Goal: Connect with others: Connect with others

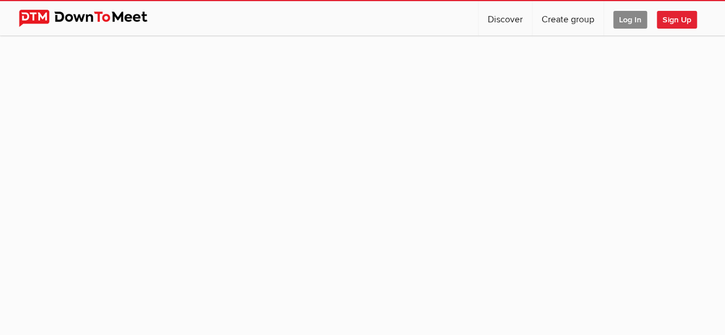
click at [623, 24] on span "Log In" at bounding box center [630, 20] width 34 height 18
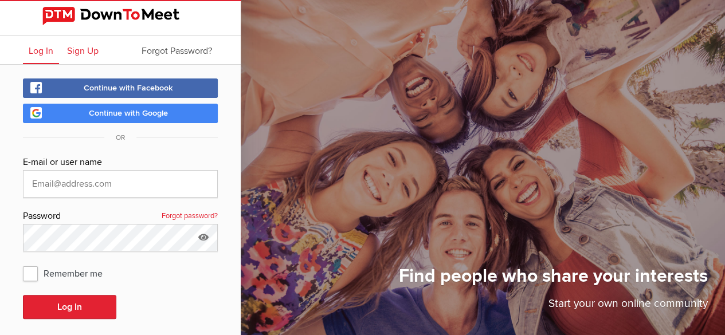
click at [89, 53] on span "Sign Up" at bounding box center [83, 50] width 32 height 11
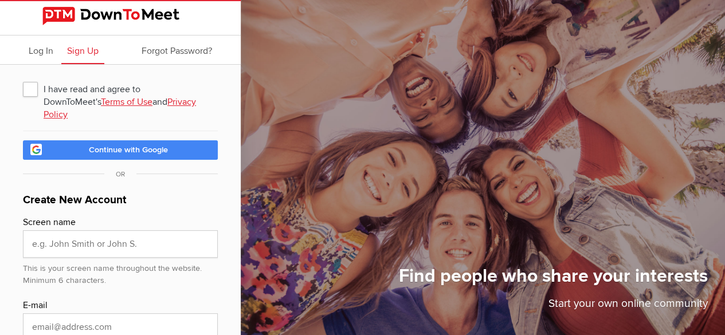
click at [34, 86] on span "I have read and agree to DownToMeet's Terms of Use and Privacy Policy" at bounding box center [120, 89] width 195 height 21
click at [23, 79] on input "I have read and agree to DownToMeet's Terms of Use and Privacy Policy" at bounding box center [22, 78] width 1 height 1
checkbox input "true"
click at [64, 159] on link "Continue with Google" at bounding box center [120, 149] width 195 height 19
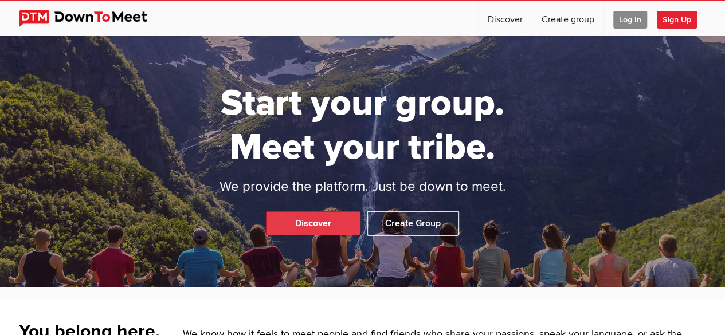
click at [281, 212] on link "Discover" at bounding box center [313, 224] width 95 height 24
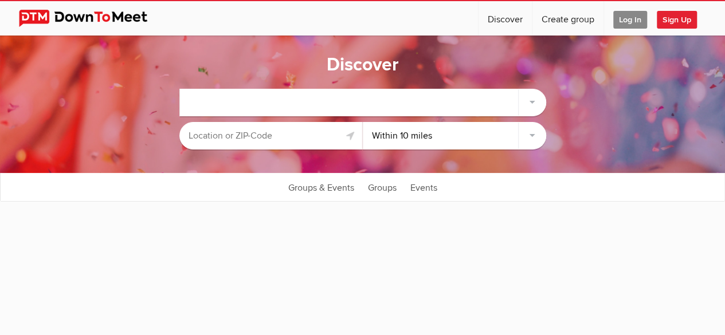
click at [309, 104] on div at bounding box center [363, 103] width 366 height 28
select select "null"
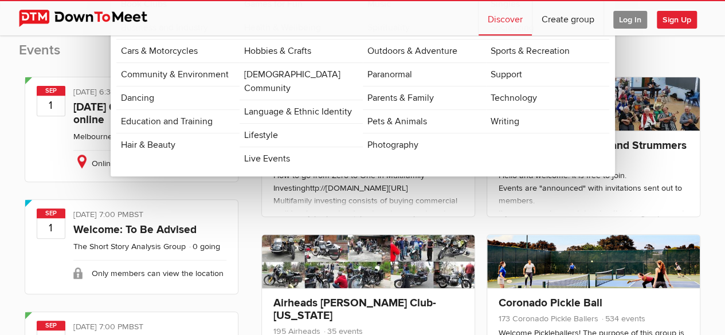
scroll to position [181, 0]
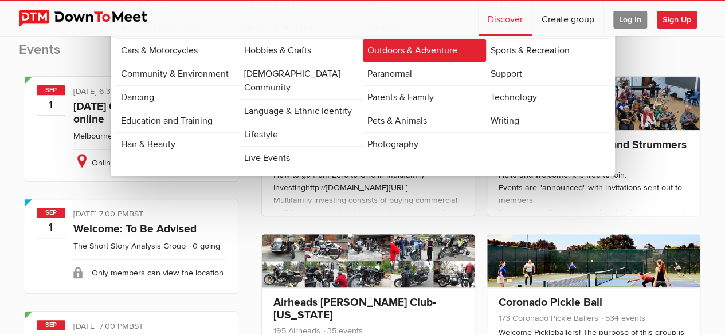
click at [434, 51] on link "Outdoors & Adventure" at bounding box center [424, 50] width 123 height 23
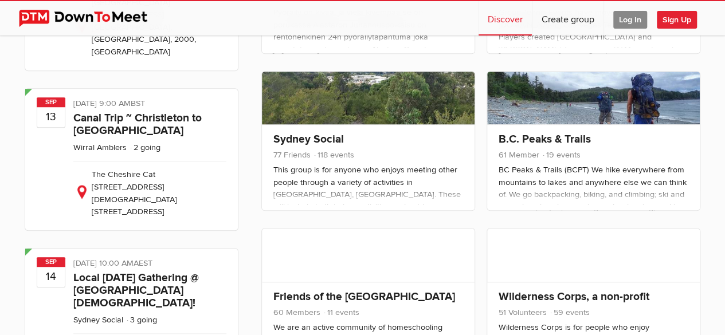
scroll to position [510, 0]
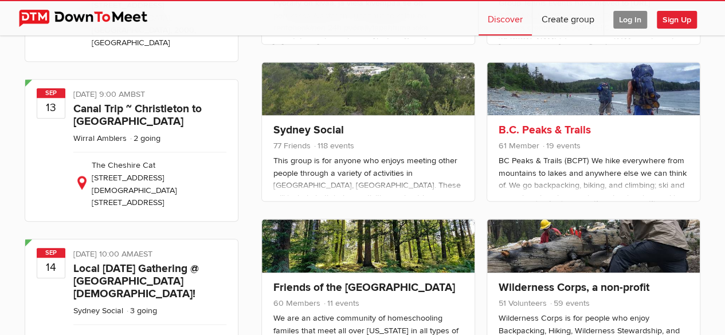
click at [548, 116] on link at bounding box center [593, 88] width 213 height 53
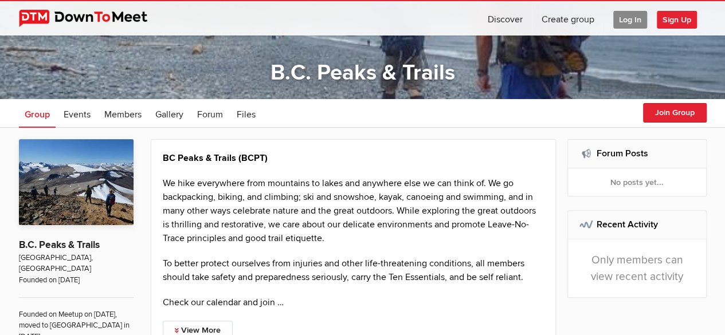
scroll to position [122, 0]
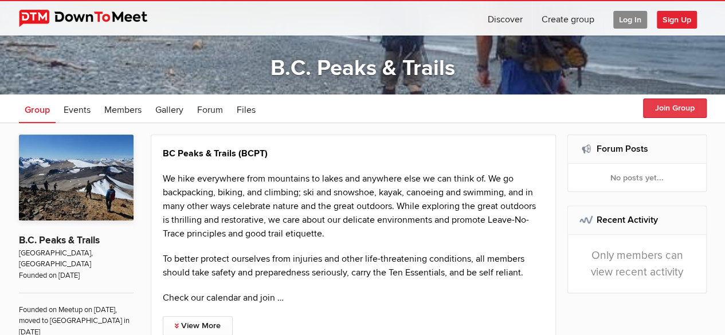
click at [661, 106] on button "Join Group" at bounding box center [675, 108] width 64 height 19
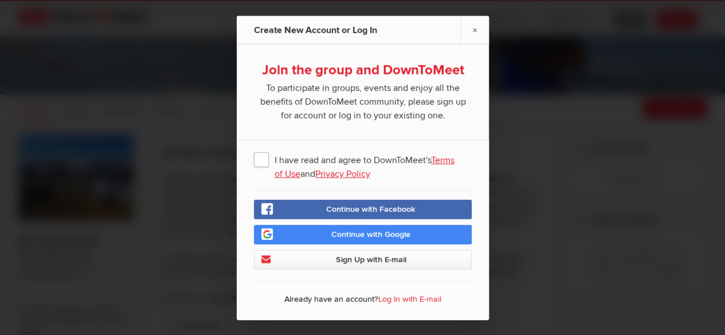
click at [260, 159] on span "I have read and agree to DownToMeet's Terms of Use and Privacy Policy" at bounding box center [363, 158] width 218 height 21
click at [0, 0] on input "I have read and agree to DownToMeet's Terms of Use and Privacy Policy" at bounding box center [0, 0] width 0 height 0
click at [335, 257] on span "Sign Up with E-mail" at bounding box center [370, 260] width 71 height 10
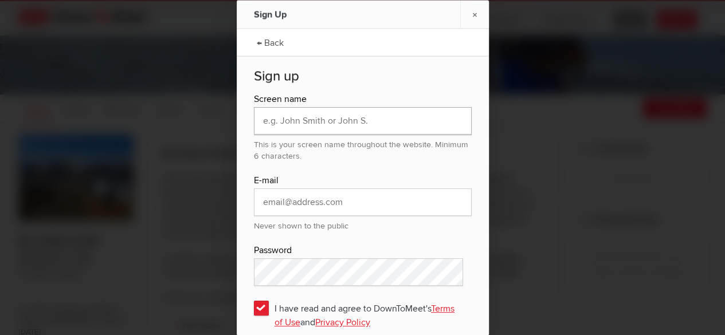
click at [340, 118] on input "text" at bounding box center [363, 121] width 218 height 28
type input "CeeGee"
click at [279, 201] on input "email" at bounding box center [363, 202] width 218 height 28
type input "[EMAIL_ADDRESS][DOMAIN_NAME]"
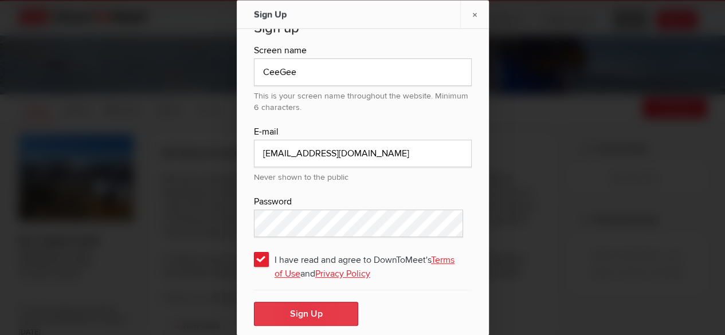
click at [287, 315] on button "Sign Up" at bounding box center [306, 314] width 104 height 24
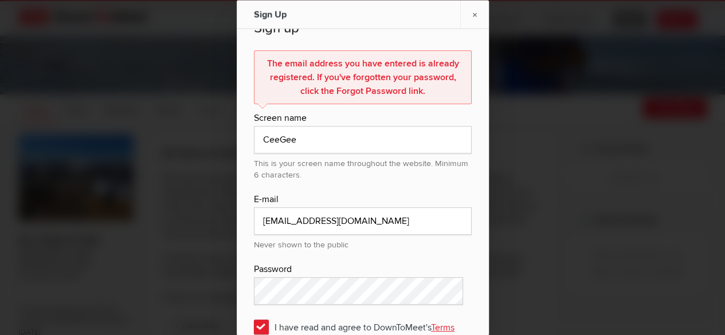
scroll to position [0, 0]
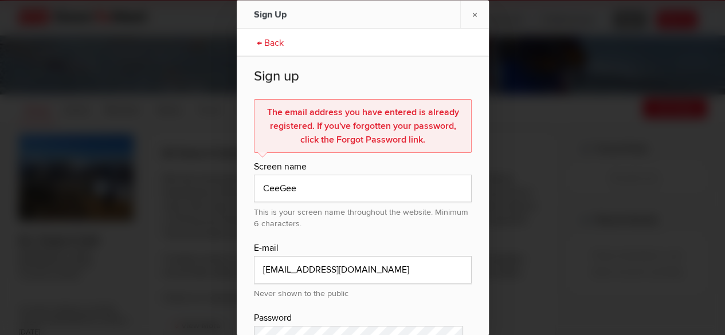
click at [254, 43] on link "← Back" at bounding box center [270, 41] width 38 height 29
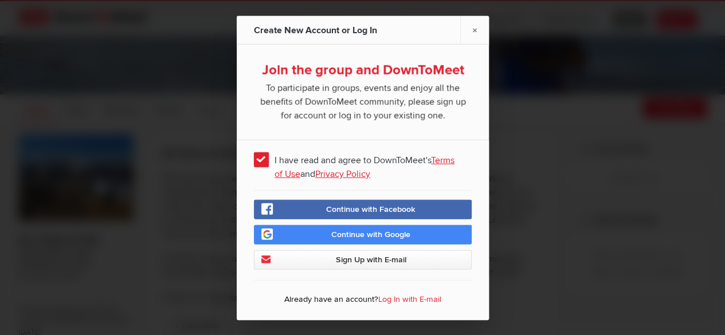
click at [321, 233] on link "Continue with Google" at bounding box center [363, 234] width 218 height 19
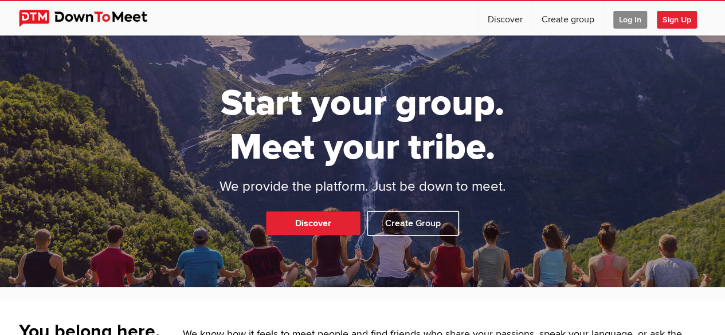
click at [625, 19] on span "Log In" at bounding box center [630, 20] width 34 height 18
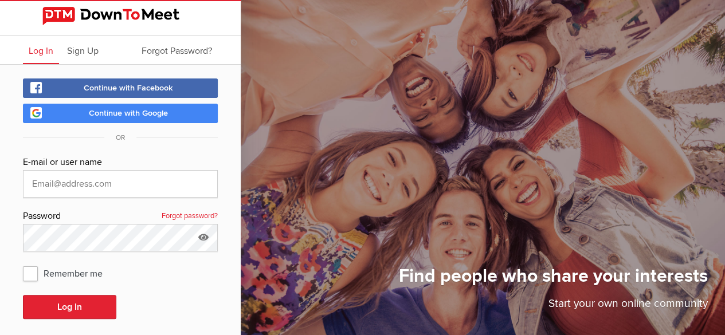
click at [173, 108] on link "Continue with Google" at bounding box center [120, 113] width 195 height 19
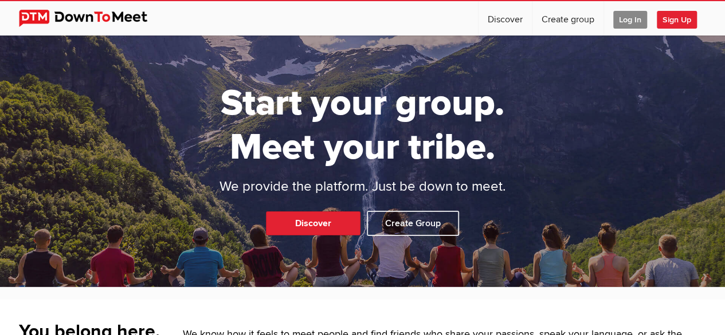
click at [114, 15] on img at bounding box center [92, 18] width 146 height 17
click at [626, 21] on span "Log In" at bounding box center [630, 20] width 34 height 18
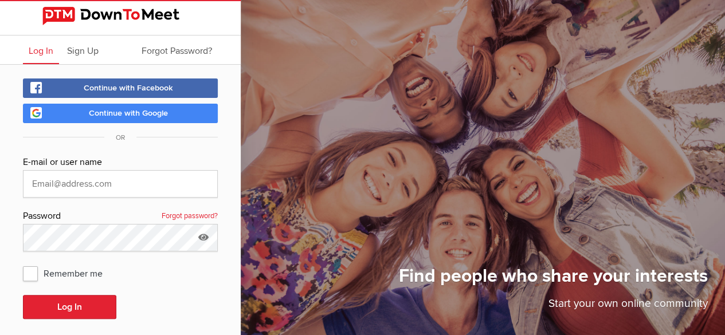
click at [167, 85] on span "Continue with Facebook" at bounding box center [128, 88] width 89 height 10
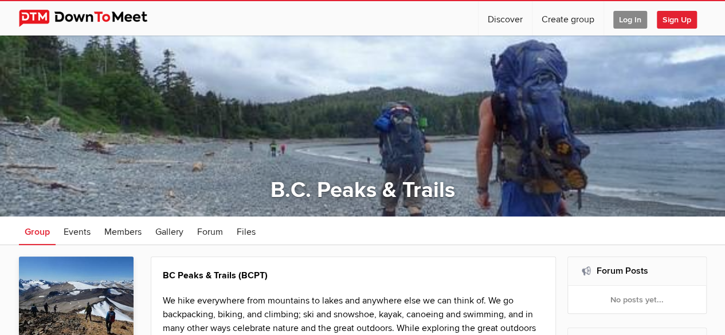
click at [628, 18] on span "Log In" at bounding box center [630, 20] width 34 height 18
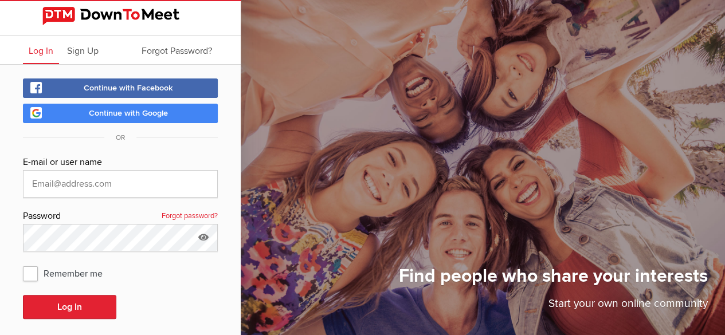
click at [125, 114] on span "Continue with Google" at bounding box center [128, 113] width 79 height 10
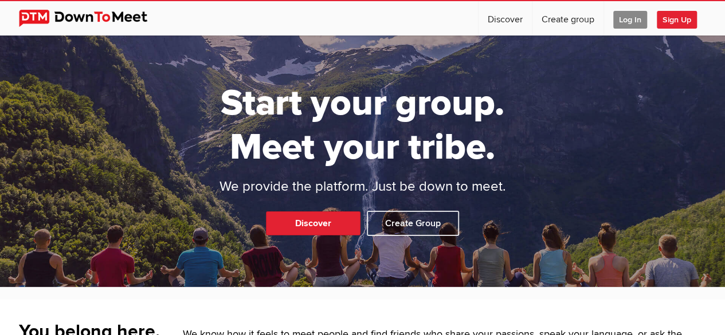
drag, startPoint x: 471, startPoint y: 126, endPoint x: 516, endPoint y: 76, distance: 67.3
click at [516, 76] on div "Start your group. Meet your tribe. We provide the platform. Just be down to mee…" at bounding box center [362, 162] width 725 height 252
click at [324, 212] on link "Discover" at bounding box center [313, 224] width 95 height 24
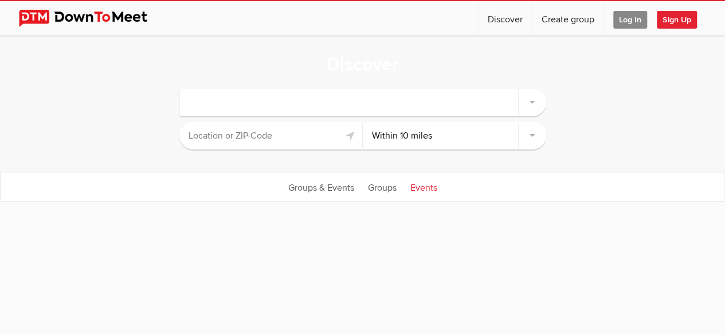
select select "null"
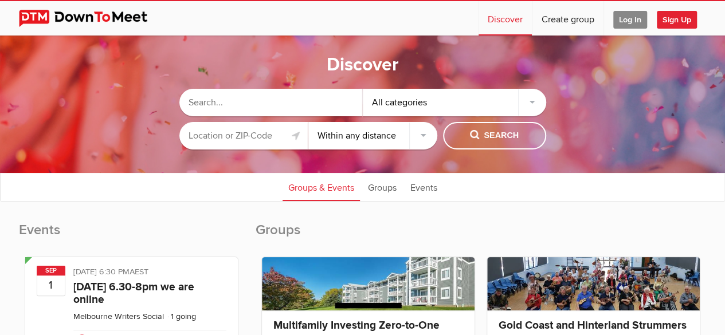
click at [295, 103] on input "text" at bounding box center [270, 103] width 183 height 28
click at [532, 100] on div "All categories" at bounding box center [454, 103] width 183 height 28
click at [475, 100] on div "All categories" at bounding box center [454, 103] width 183 height 28
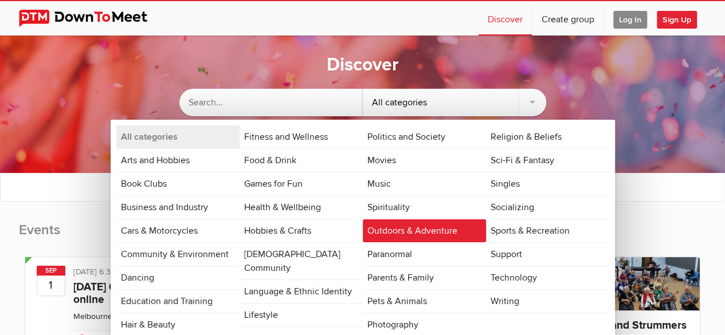
click at [400, 229] on link "Outdoors & Adventure" at bounding box center [424, 231] width 123 height 23
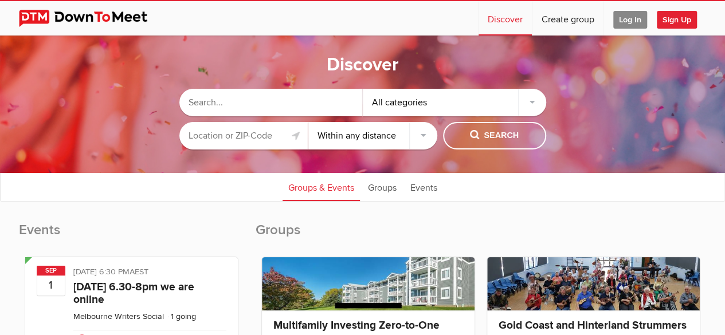
click at [408, 105] on div "All categories" at bounding box center [454, 103] width 183 height 28
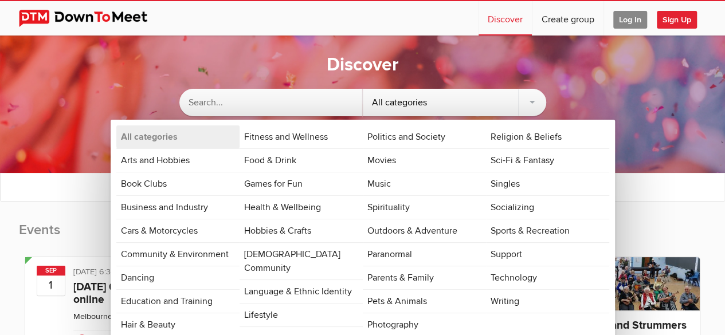
click at [264, 140] on link "Fitness and Wellness" at bounding box center [301, 137] width 123 height 23
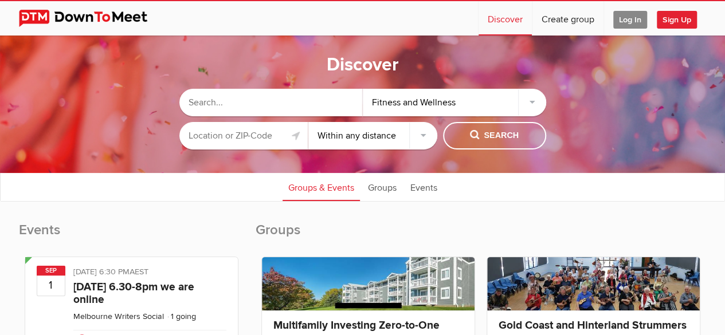
click at [264, 140] on input "text" at bounding box center [243, 136] width 129 height 28
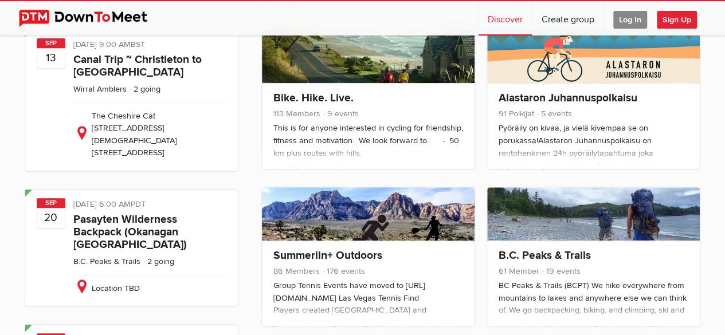
scroll to position [229, 0]
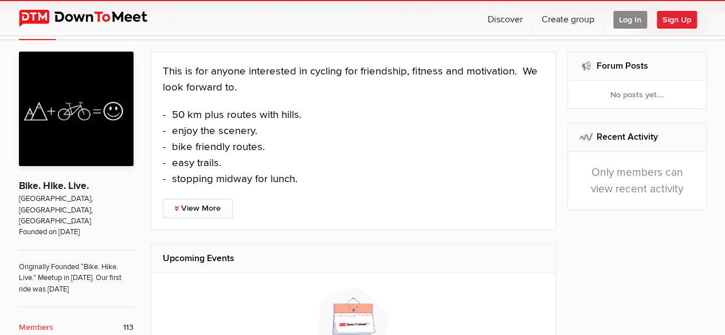
scroll to position [212, 0]
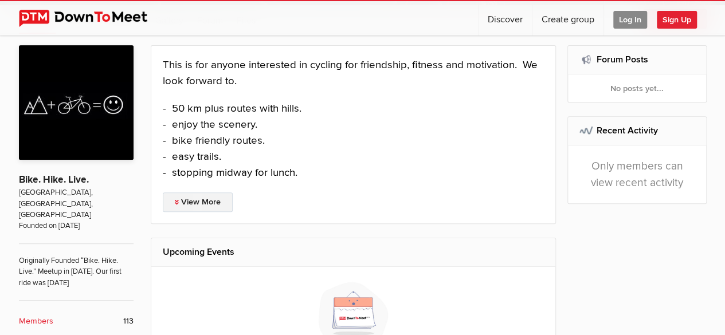
click at [224, 205] on link "View More" at bounding box center [198, 202] width 70 height 19
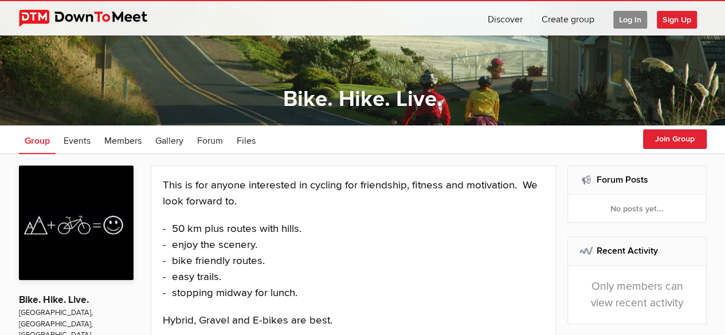
scroll to position [93, 0]
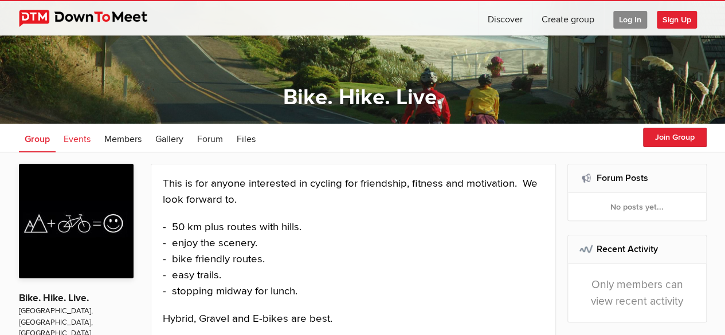
click at [75, 141] on span "Events" at bounding box center [77, 139] width 27 height 11
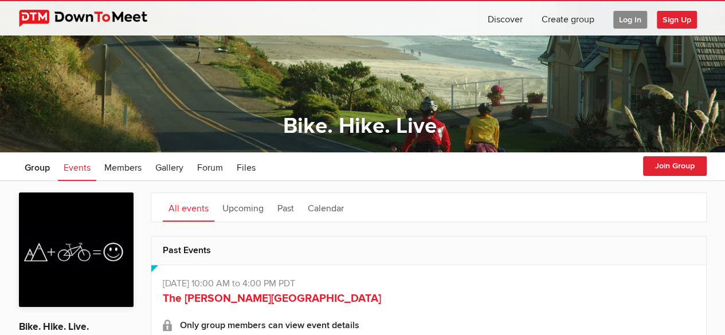
scroll to position [62, 0]
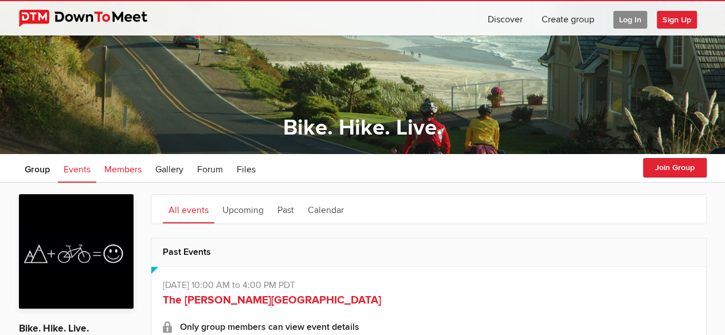
click at [125, 170] on span "Members" at bounding box center [122, 169] width 37 height 11
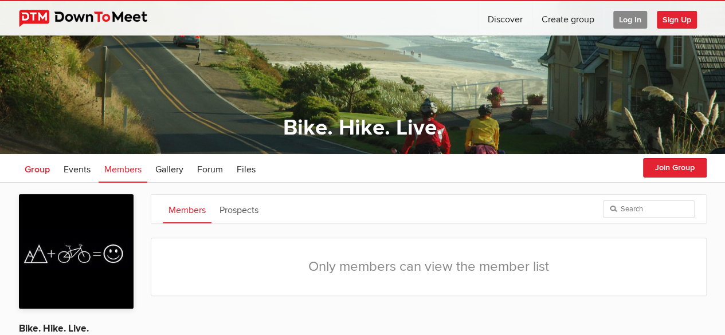
click at [42, 170] on span "Group" at bounding box center [37, 169] width 25 height 11
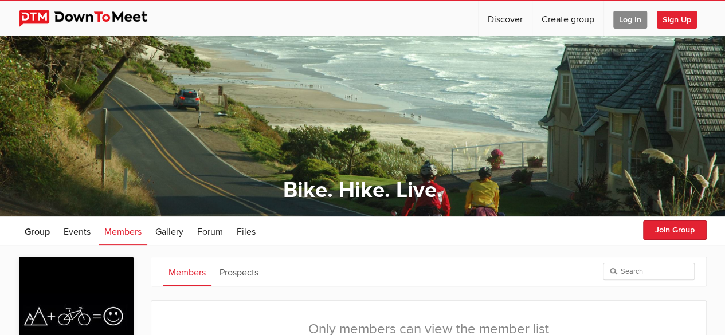
scroll to position [62, 0]
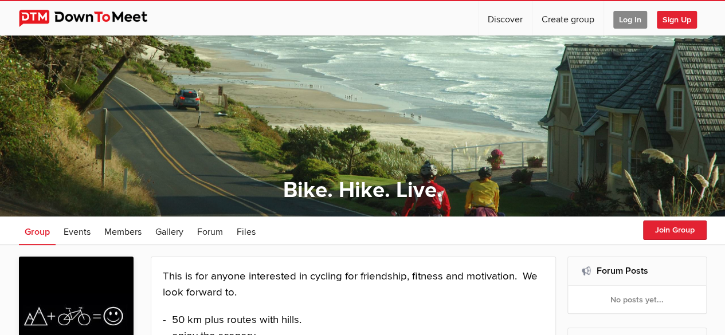
select select "null"
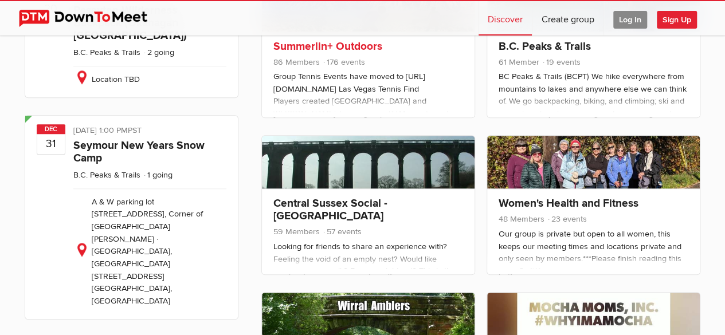
scroll to position [436, 0]
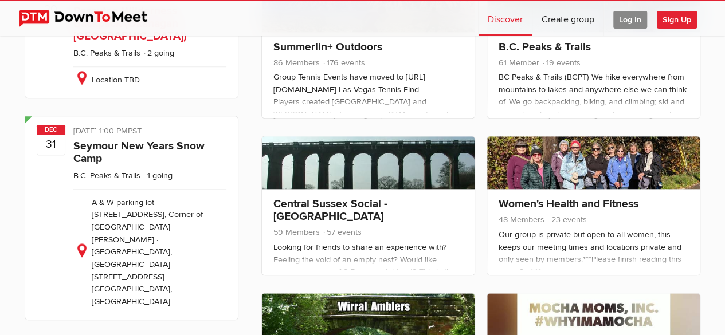
click at [143, 43] on link "Pasayten Wilderness Backpack (Okanagan Wenatchee National Forest)" at bounding box center [129, 23] width 113 height 39
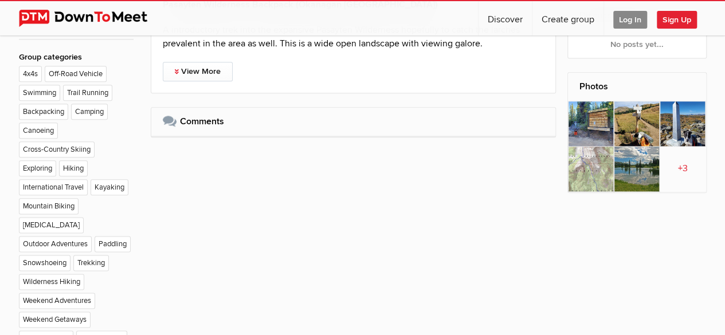
scroll to position [497, 0]
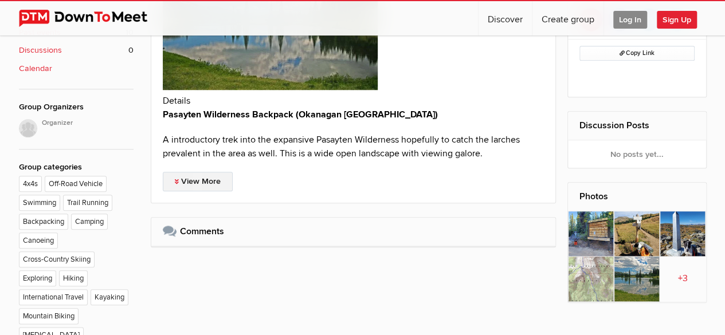
click at [213, 181] on link "View More" at bounding box center [198, 181] width 70 height 19
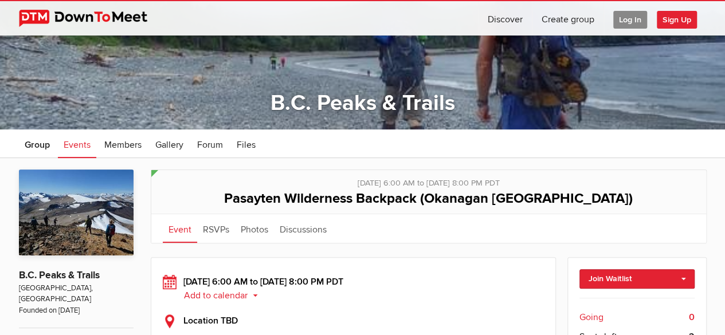
scroll to position [83, 0]
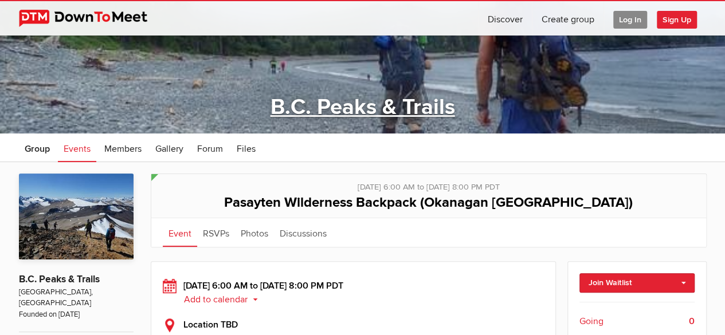
click at [424, 102] on link "B.C. Peaks & Trails" at bounding box center [363, 107] width 185 height 26
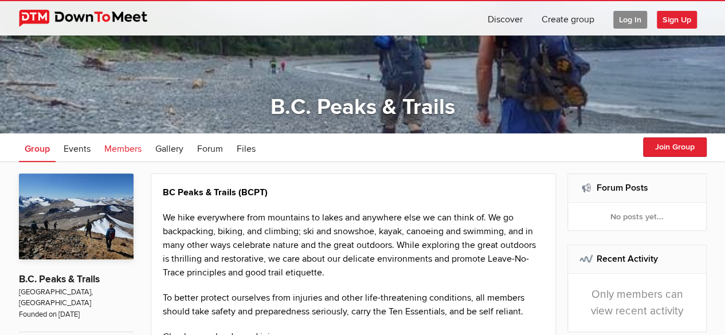
click at [131, 148] on span "Members" at bounding box center [122, 148] width 37 height 11
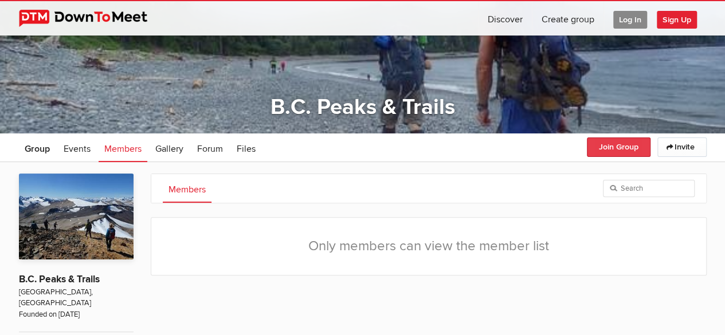
click at [620, 152] on button "Join Group" at bounding box center [619, 147] width 64 height 19
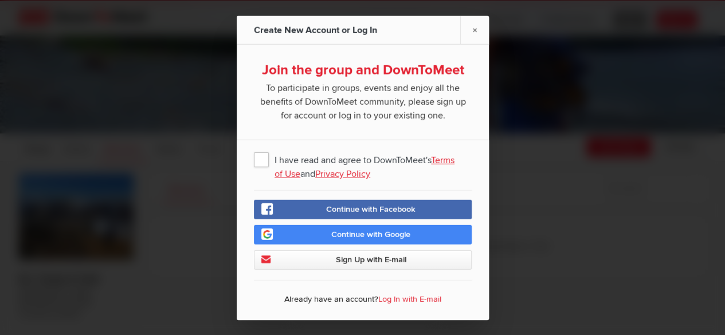
click at [260, 159] on span "I have read and agree to DownToMeet's Terms of Use and Privacy Policy" at bounding box center [363, 158] width 218 height 21
click at [0, 0] on input "I have read and agree to DownToMeet's Terms of Use and Privacy Policy" at bounding box center [0, 0] width 0 height 0
click at [406, 294] on link "Log In with E-mail" at bounding box center [409, 299] width 63 height 10
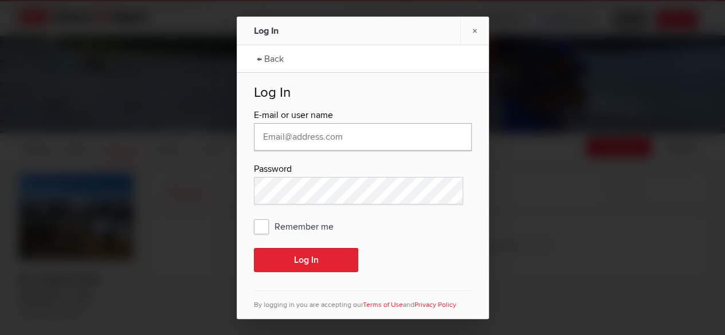
click at [351, 144] on input "text" at bounding box center [363, 137] width 218 height 28
type input "boneygee@gmail.com"
click at [254, 248] on button "Log In" at bounding box center [306, 260] width 104 height 24
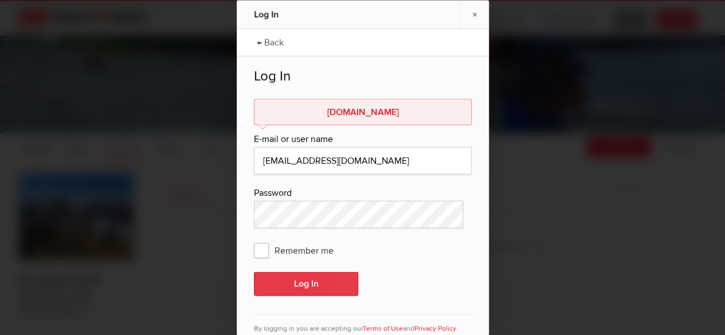
click at [305, 279] on button "Log In" at bounding box center [306, 284] width 104 height 24
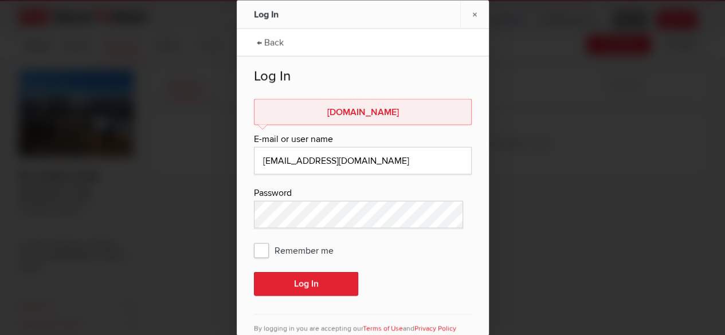
scroll to position [187, 0]
click at [270, 41] on link "← Back" at bounding box center [270, 41] width 38 height 29
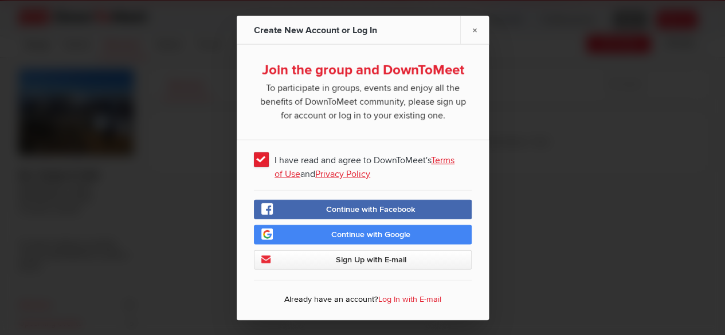
click at [331, 236] on span "Continue with Google" at bounding box center [370, 234] width 79 height 10
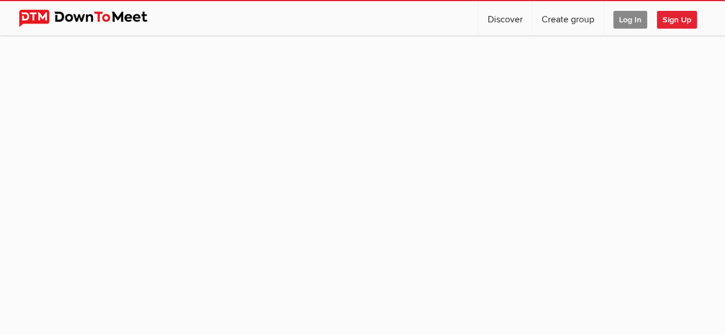
click at [629, 19] on span "Log In" at bounding box center [630, 20] width 34 height 18
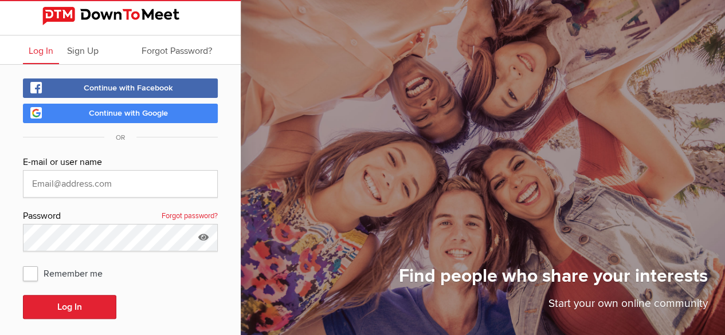
click at [192, 110] on link "Continue with Google" at bounding box center [120, 113] width 195 height 19
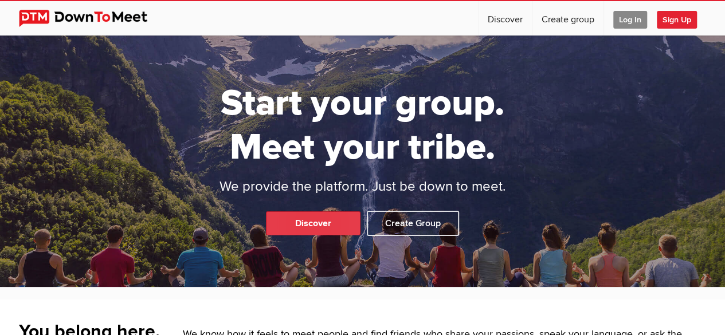
click at [319, 212] on link "Discover" at bounding box center [313, 224] width 95 height 24
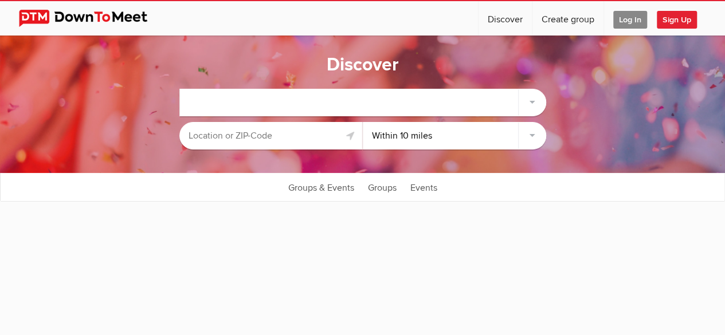
click at [481, 145] on select "Within 10 miles Within 25 miles Within 50 miles Within 100 miles Within any dis…" at bounding box center [454, 136] width 183 height 28
select select "null"
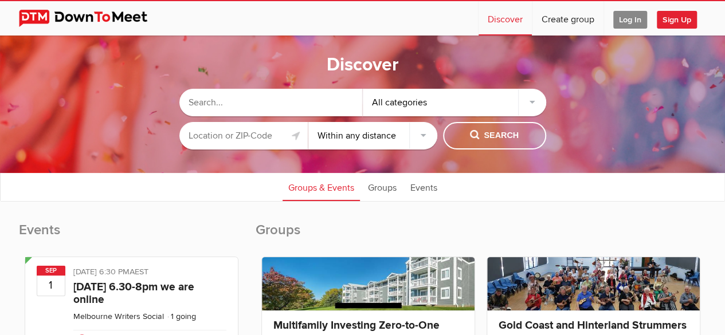
click at [0, 0] on div at bounding box center [0, 0] width 0 height 0
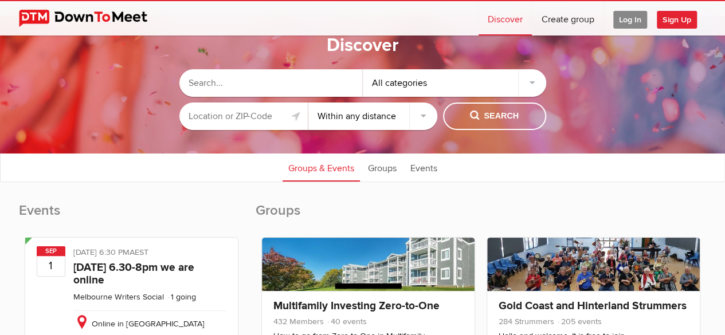
scroll to position [7, 0]
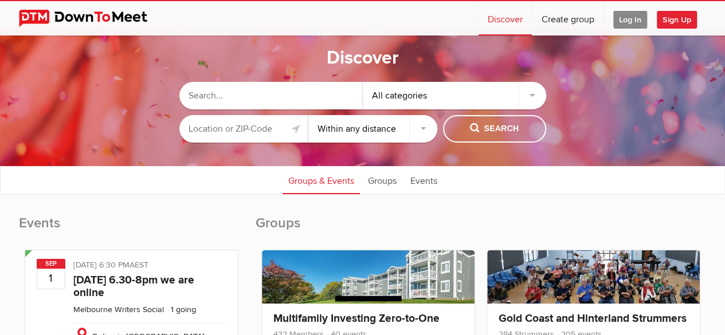
click at [433, 98] on div "All categories" at bounding box center [454, 96] width 183 height 28
click at [529, 91] on div "All categories" at bounding box center [454, 96] width 183 height 28
click at [531, 95] on div "All categories" at bounding box center [454, 96] width 183 height 28
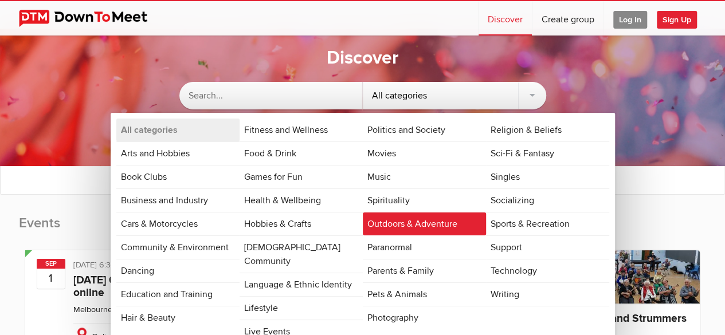
click at [427, 221] on link "Outdoors & Adventure" at bounding box center [424, 224] width 123 height 23
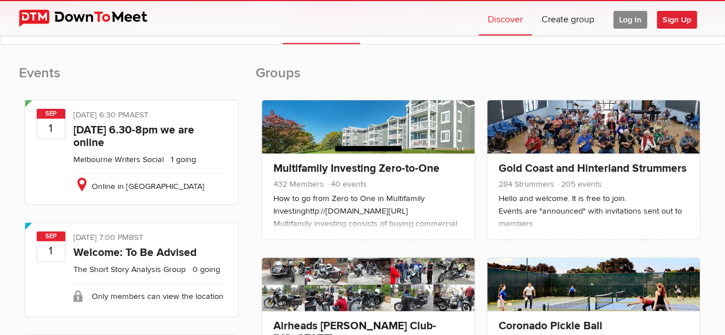
scroll to position [0, 0]
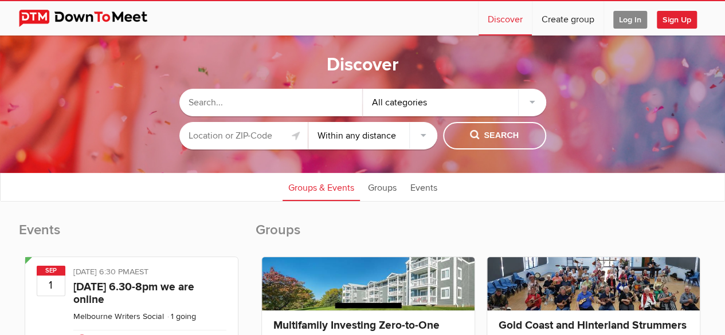
click at [264, 136] on input "text" at bounding box center [243, 136] width 129 height 28
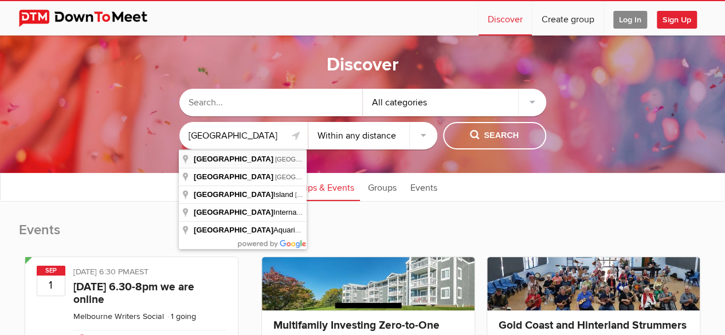
type input "Vancouver, BC, Canada"
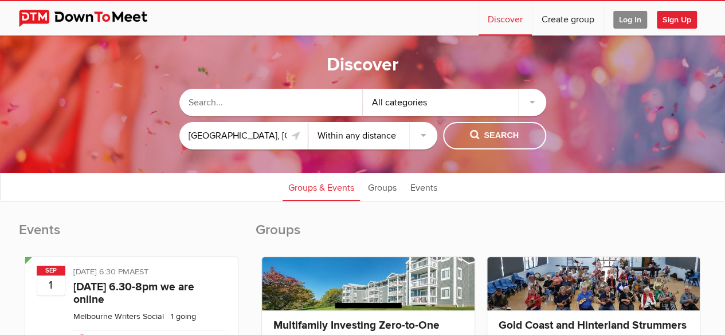
click at [530, 99] on div "All categories" at bounding box center [454, 103] width 183 height 28
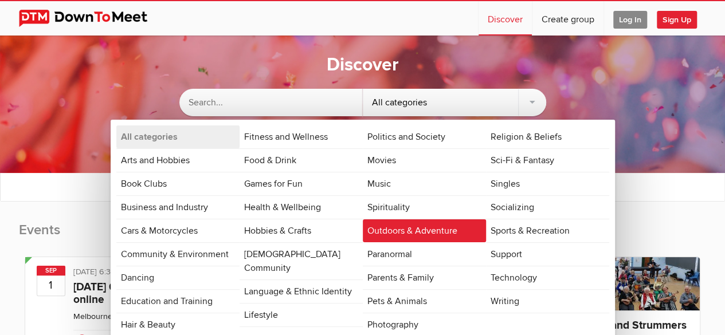
click at [387, 225] on link "Outdoors & Adventure" at bounding box center [424, 231] width 123 height 23
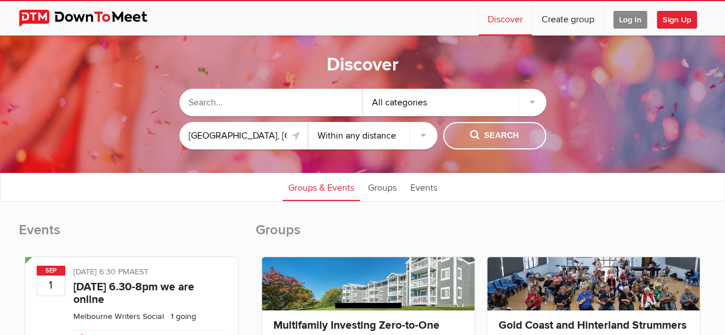
click at [491, 136] on span "Search" at bounding box center [494, 136] width 49 height 13
click at [490, 137] on span "Search" at bounding box center [494, 136] width 49 height 13
click at [378, 189] on link "Groups" at bounding box center [382, 187] width 40 height 29
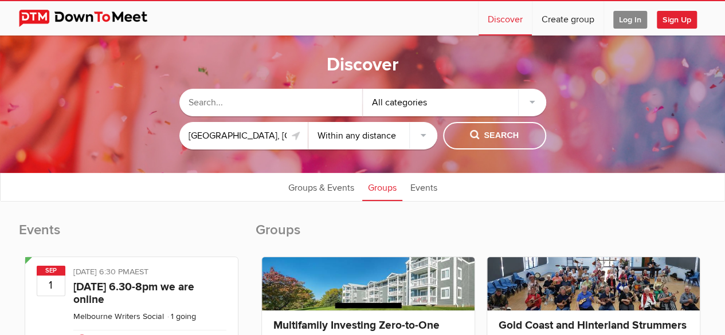
click at [529, 106] on div "All categories" at bounding box center [454, 103] width 183 height 28
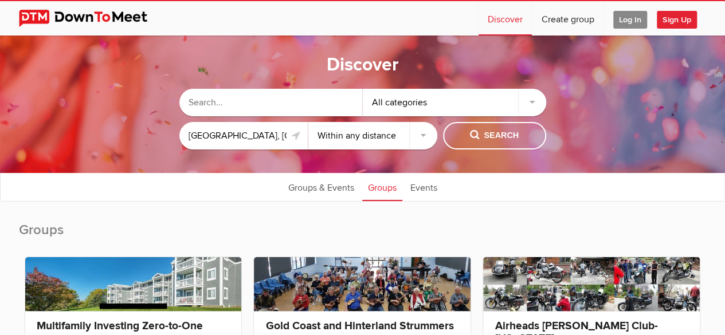
click at [529, 106] on div "All categories" at bounding box center [454, 103] width 183 height 28
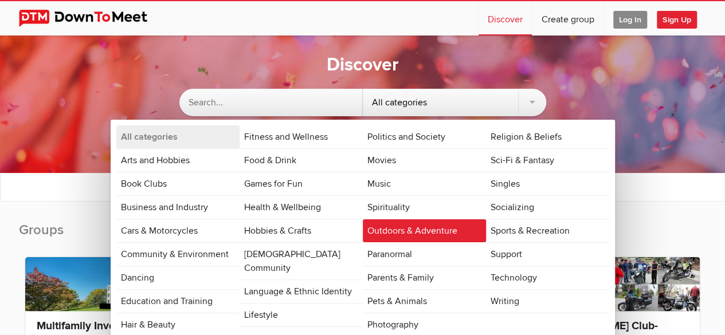
click at [399, 228] on link "Outdoors & Adventure" at bounding box center [424, 231] width 123 height 23
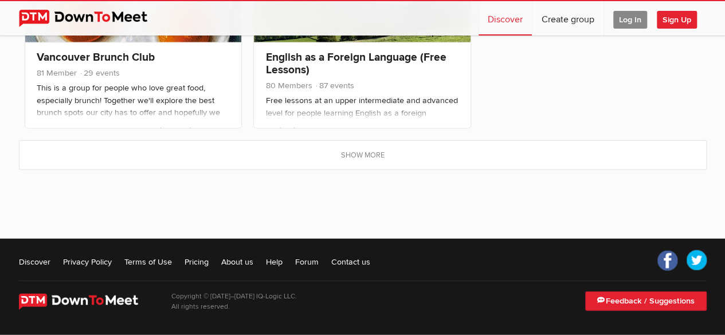
scroll to position [1242, 0]
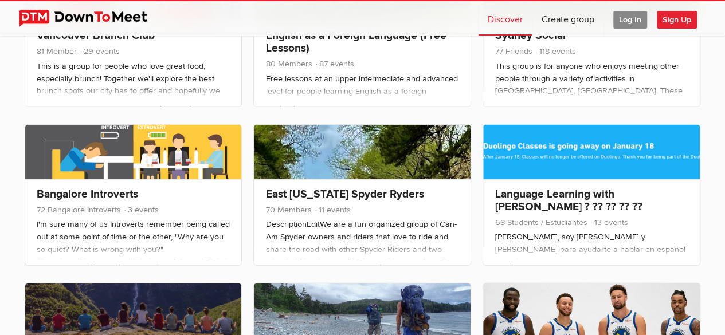
click at [385, 179] on link at bounding box center [362, 152] width 217 height 54
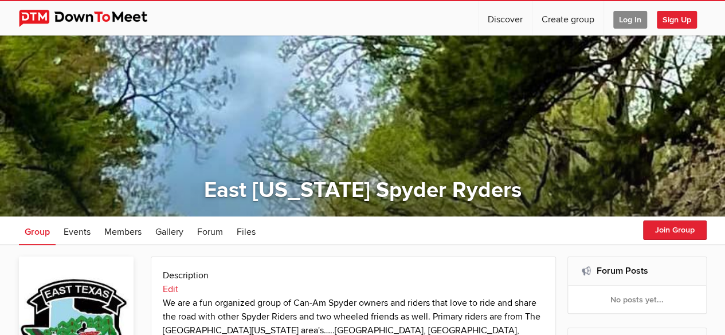
select select "null"
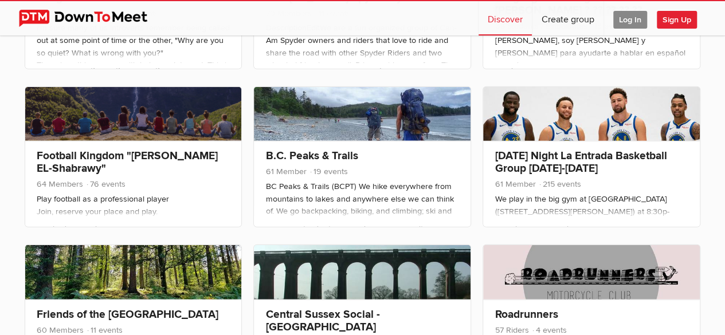
scroll to position [1425, 0]
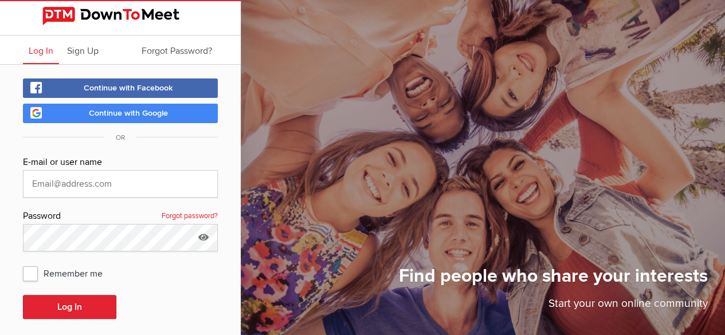
click at [155, 111] on span "Continue with Google" at bounding box center [128, 113] width 79 height 10
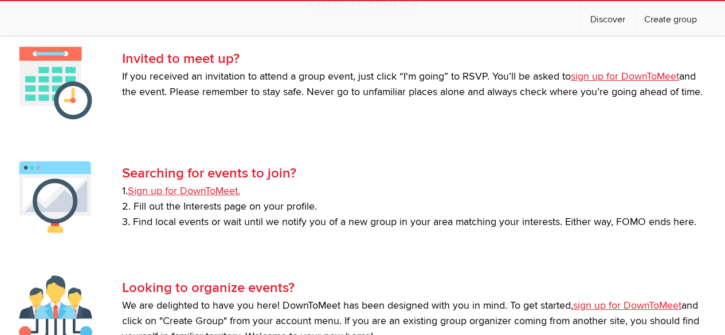
scroll to position [2132, 0]
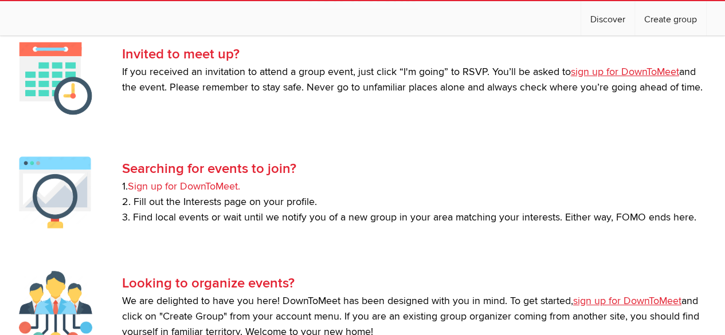
click at [220, 193] on link "Sign up for DownToMeet." at bounding box center [184, 187] width 112 height 12
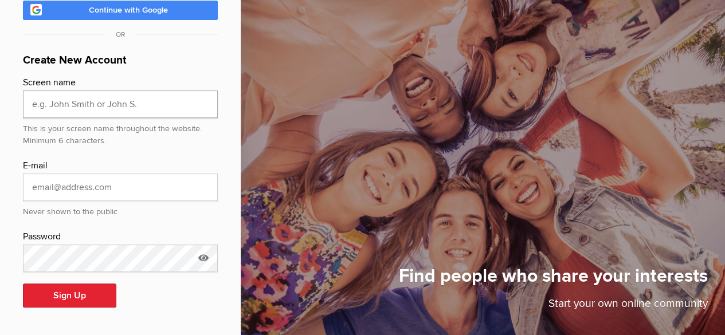
click at [162, 95] on input "text" at bounding box center [120, 105] width 195 height 28
type input "CarolynG"
click at [88, 196] on input "email" at bounding box center [120, 188] width 195 height 28
type input "boneygee@gmail.com"
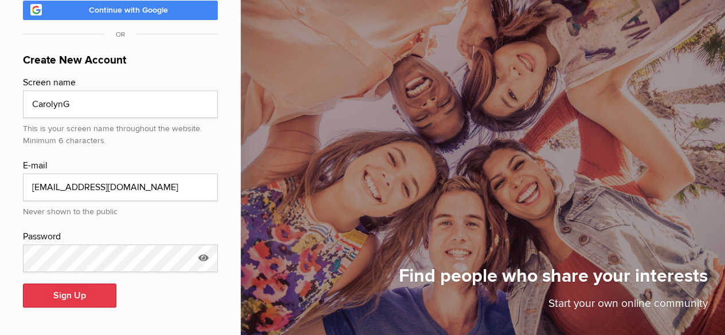
click at [78, 300] on button "Sign Up" at bounding box center [69, 296] width 93 height 24
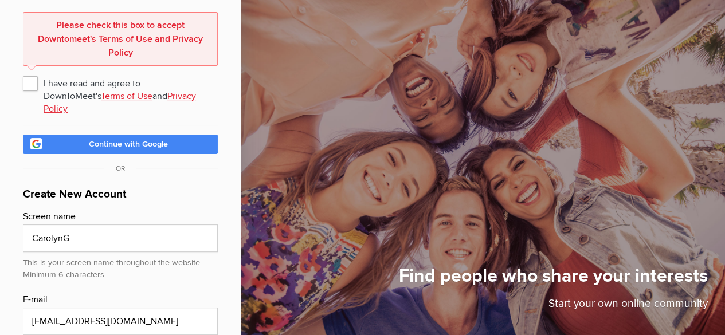
scroll to position [56, 0]
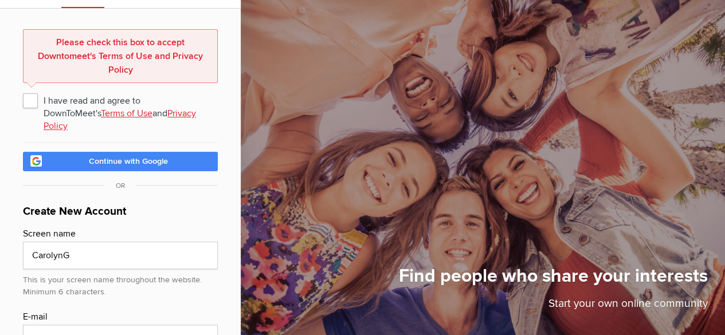
click at [32, 92] on span "I have read and agree to DownToMeet's Terms of Use and Privacy Policy" at bounding box center [120, 100] width 195 height 21
click at [23, 90] on input "I have read and agree to DownToMeet's Terms of Use and Privacy Policy" at bounding box center [22, 89] width 1 height 1
checkbox input "true"
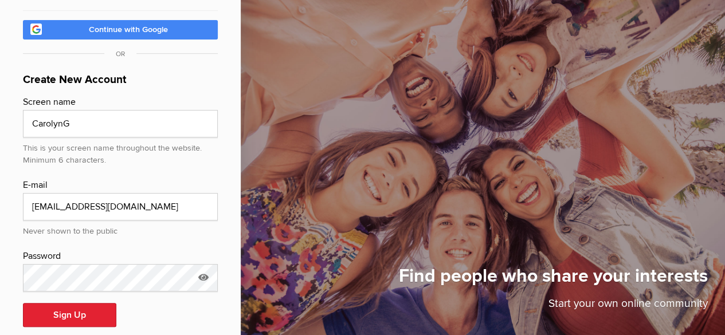
scroll to position [150, 0]
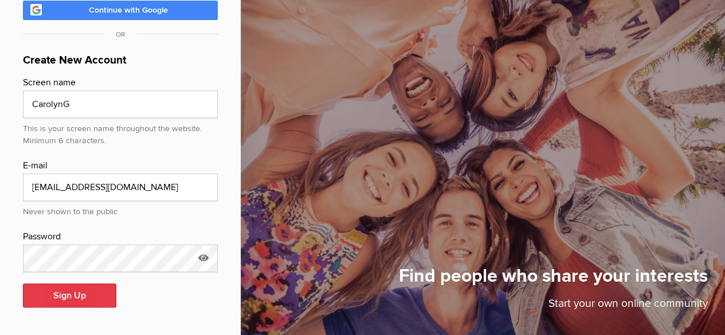
click at [85, 301] on button "Sign Up" at bounding box center [69, 296] width 93 height 24
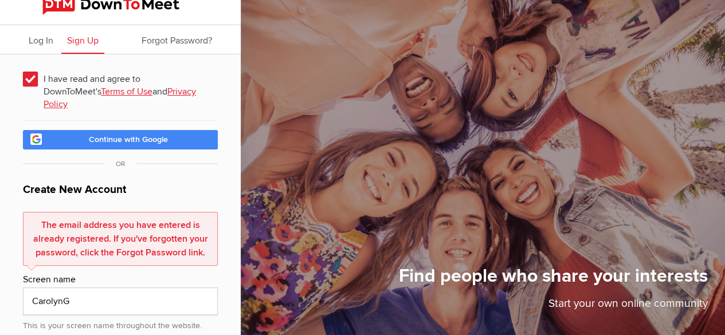
scroll to position [6, 0]
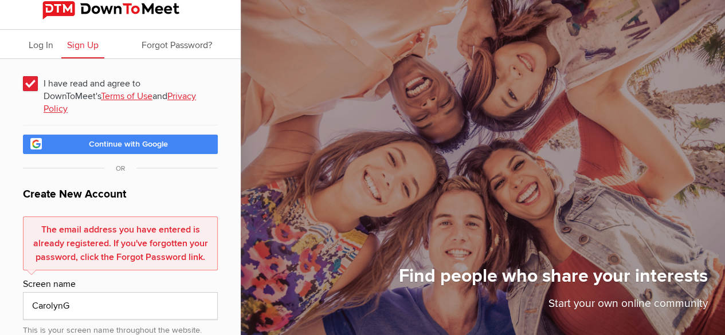
click at [131, 149] on span "Continue with Google" at bounding box center [128, 144] width 79 height 10
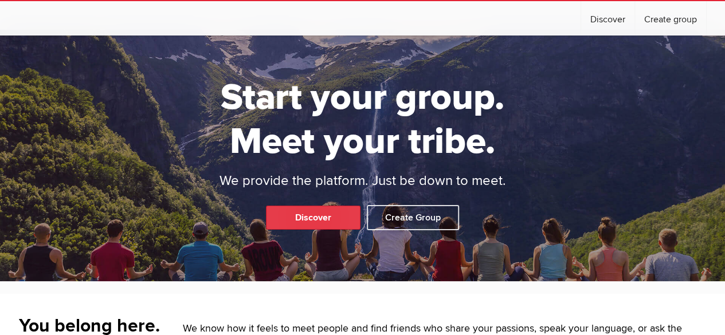
click at [292, 206] on link "Discover" at bounding box center [313, 218] width 95 height 24
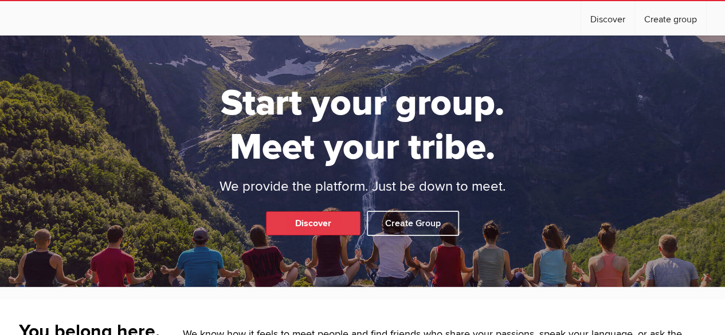
select select "null"
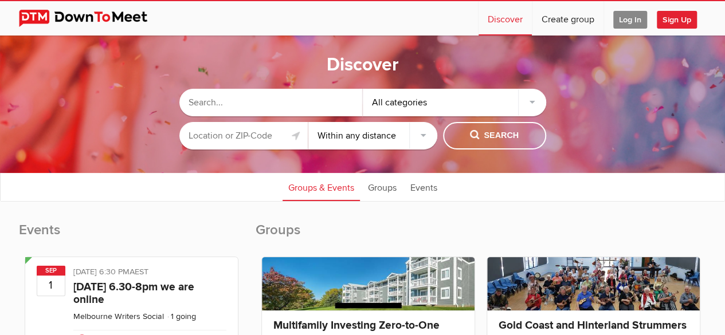
click at [307, 108] on input "text" at bounding box center [270, 103] width 183 height 28
click at [446, 101] on div "All categories" at bounding box center [454, 103] width 183 height 28
click at [527, 100] on div "All categories" at bounding box center [454, 103] width 183 height 28
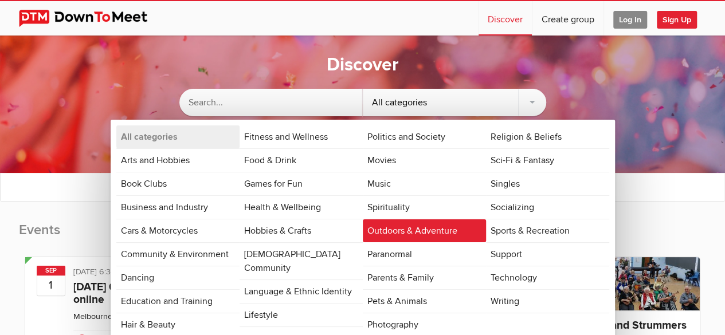
click at [412, 225] on link "Outdoors & Adventure" at bounding box center [424, 231] width 123 height 23
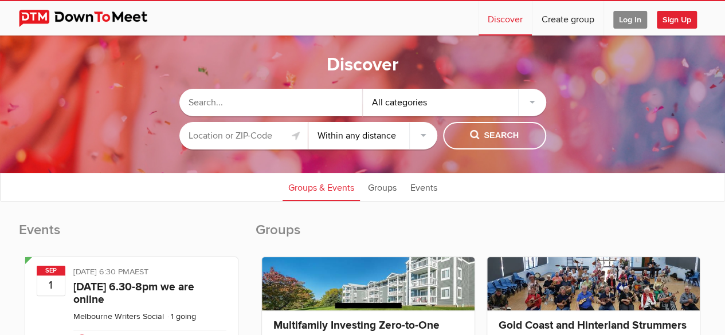
click at [253, 134] on input "text" at bounding box center [243, 136] width 129 height 28
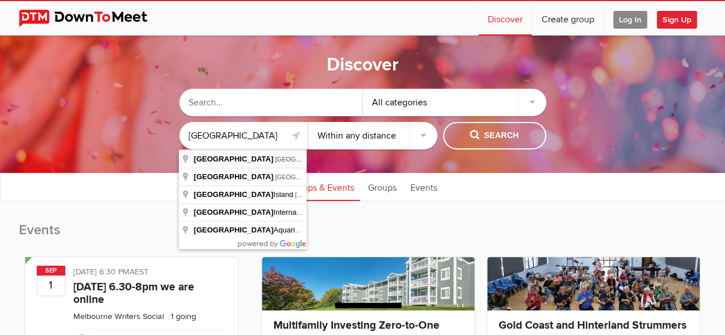
type input "Vancouver, BC, Canada"
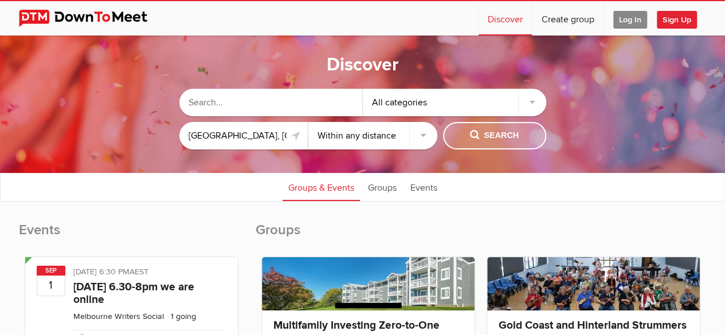
click at [481, 138] on span "Search" at bounding box center [494, 136] width 49 height 13
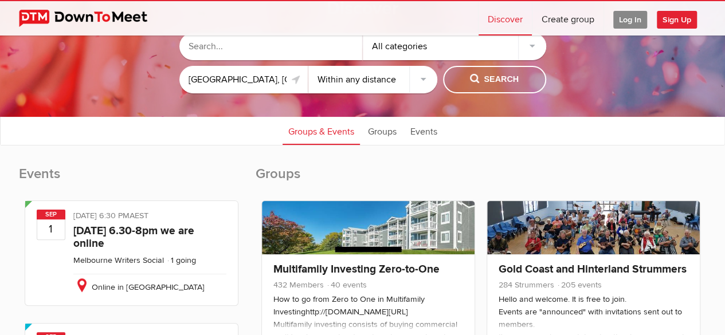
scroll to position [56, 0]
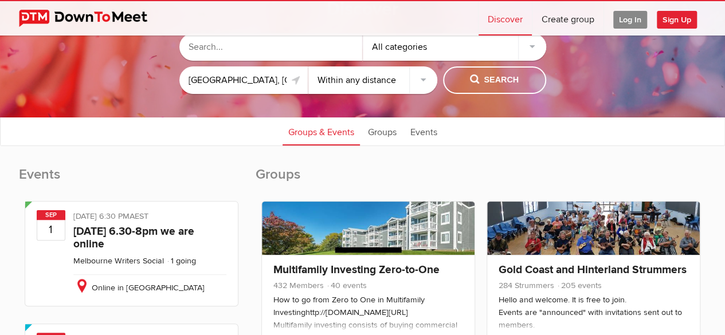
click at [483, 45] on div "All categories" at bounding box center [454, 47] width 183 height 28
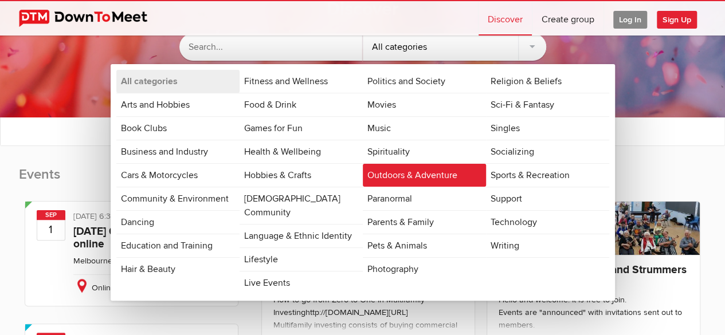
click at [393, 176] on link "Outdoors & Adventure" at bounding box center [424, 175] width 123 height 23
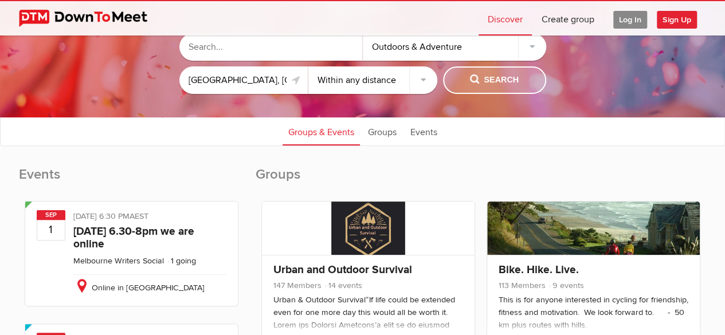
click at [494, 77] on span "Search" at bounding box center [494, 80] width 49 height 13
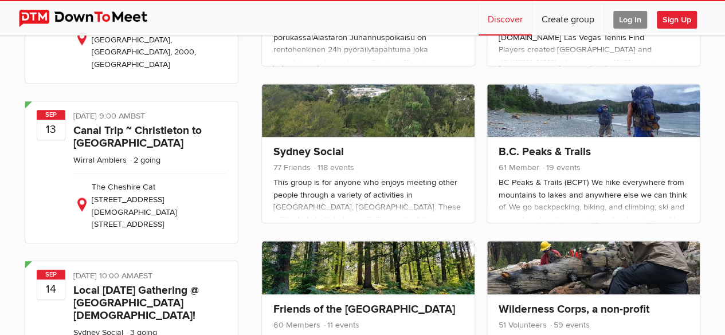
scroll to position [491, 0]
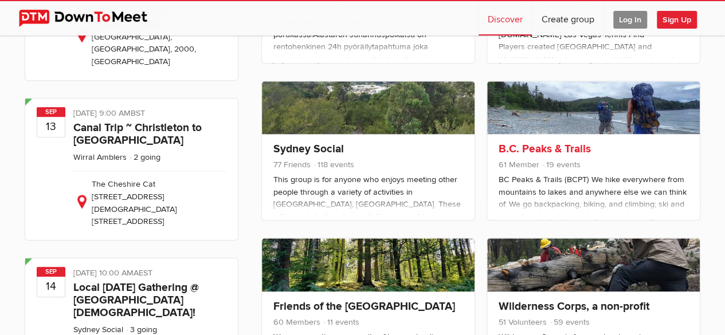
click at [512, 156] on link "B.C. Peaks & Trails" at bounding box center [545, 149] width 92 height 14
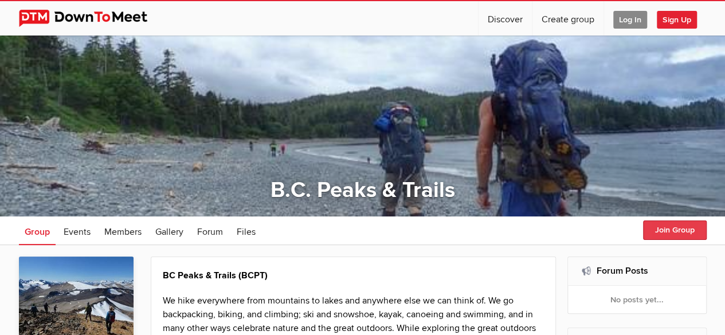
click at [684, 233] on button "Join Group" at bounding box center [675, 230] width 64 height 19
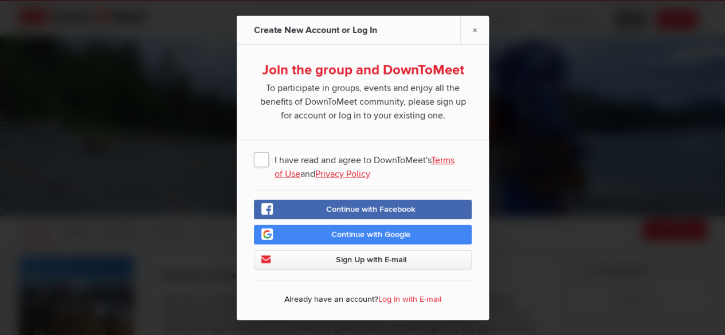
click at [257, 162] on span "I have read and agree to DownToMeet's Terms of Use and Privacy Policy" at bounding box center [363, 158] width 218 height 21
click at [0, 0] on input "I have read and agree to DownToMeet's Terms of Use and Privacy Policy" at bounding box center [0, 0] width 0 height 0
click at [298, 235] on link "Continue with Google" at bounding box center [363, 234] width 218 height 19
